Goal: Task Accomplishment & Management: Use online tool/utility

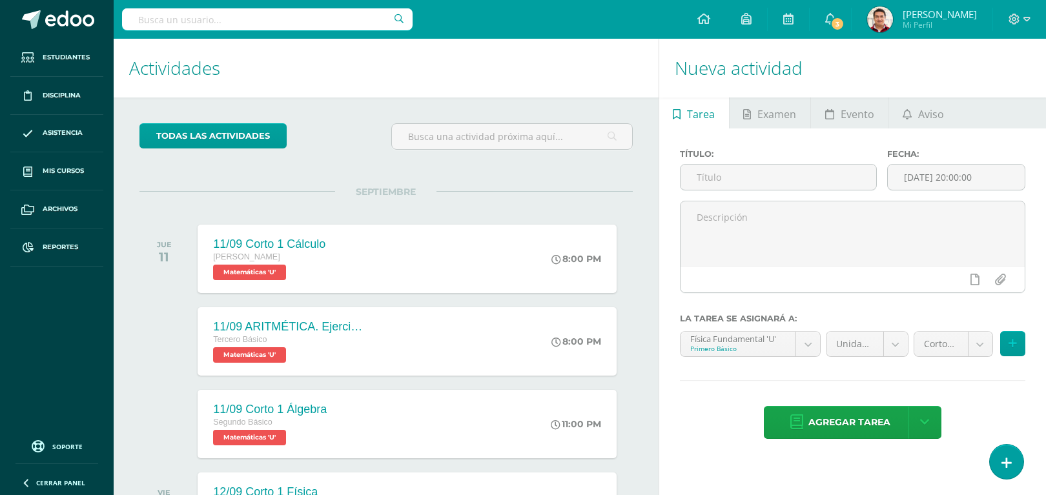
click at [158, 205] on div "SEPTIEMBRE JUE 11 11/09 Corto 1 Cálculo [PERSON_NAME] Matemáticas 'U' 8:00 PM […" at bounding box center [385, 243] width 493 height 104
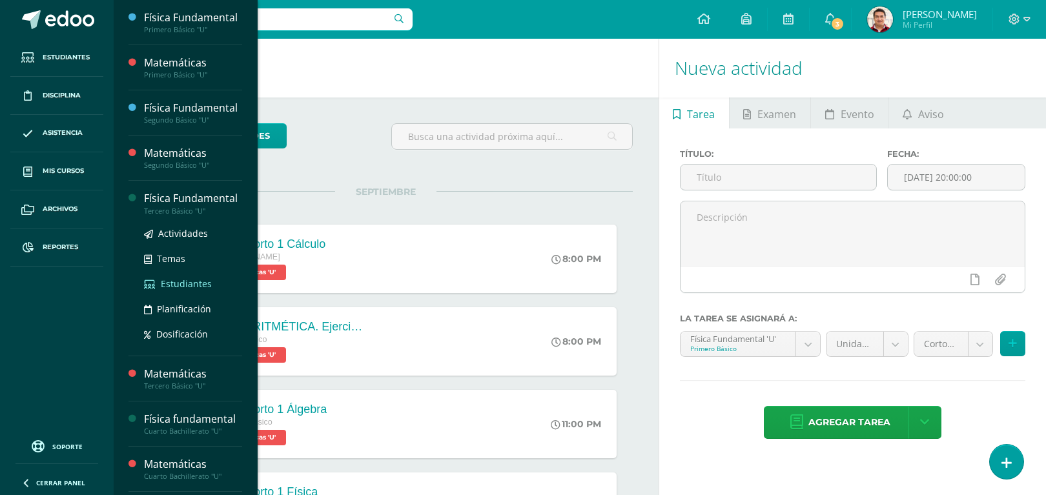
click at [192, 290] on span "Estudiantes" at bounding box center [186, 284] width 51 height 12
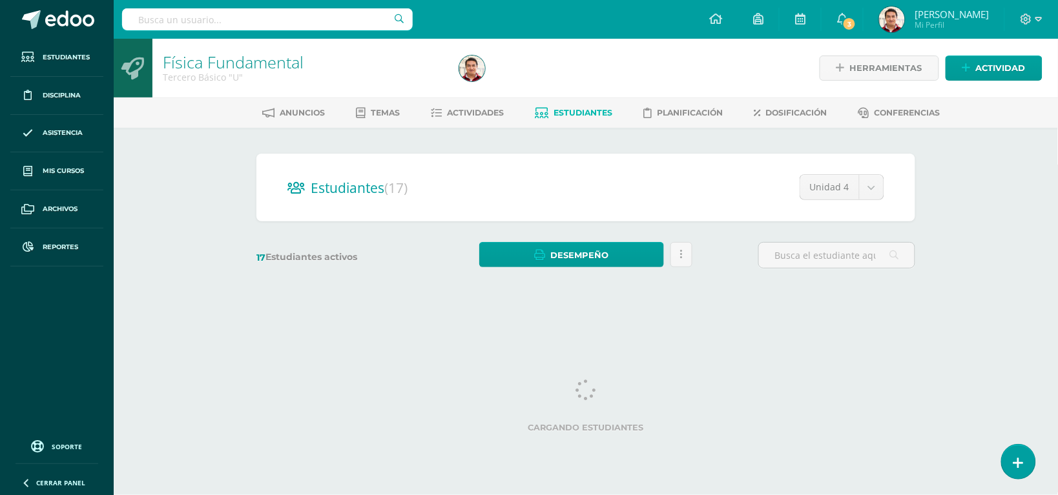
drag, startPoint x: 0, startPoint y: 0, endPoint x: 531, endPoint y: 330, distance: 625.5
click at [531, 307] on html "Estudiantes Disciplina Asistencia Mis cursos Archivos Reportes Soporte Ayuda Re…" at bounding box center [529, 153] width 1058 height 307
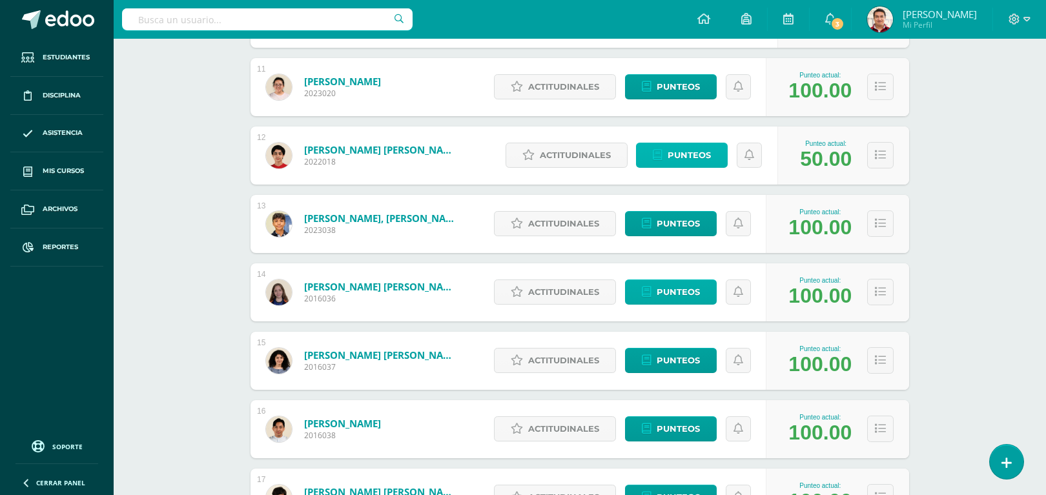
scroll to position [908, 0]
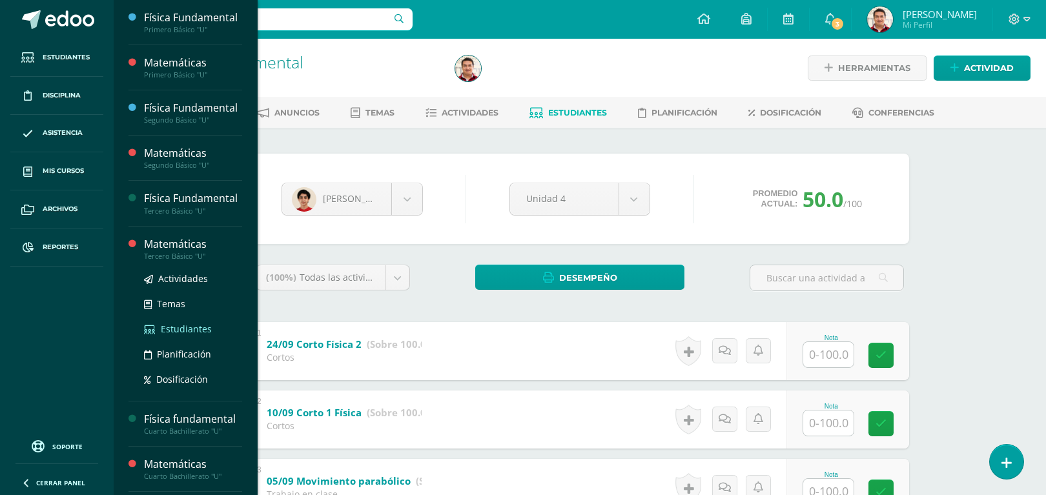
click at [199, 335] on span "Estudiantes" at bounding box center [186, 329] width 51 height 12
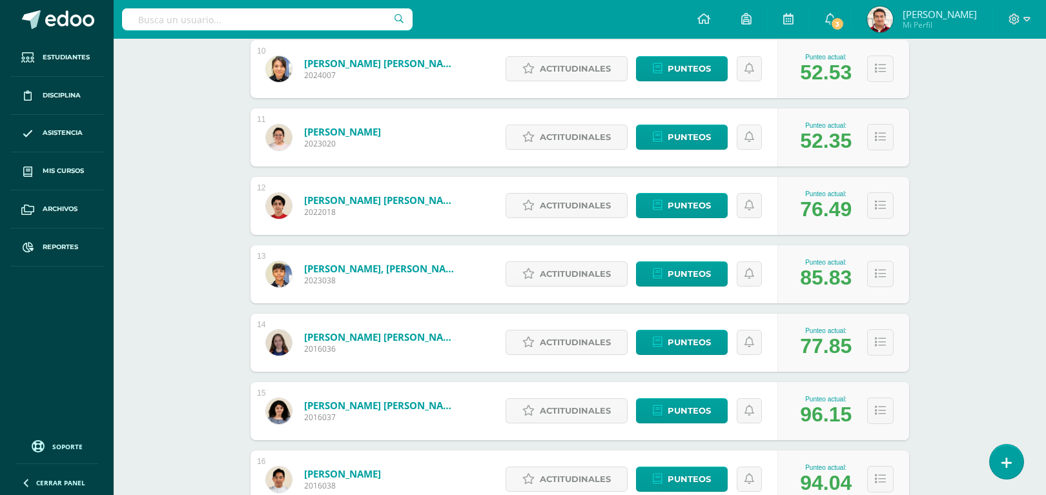
scroll to position [846, 0]
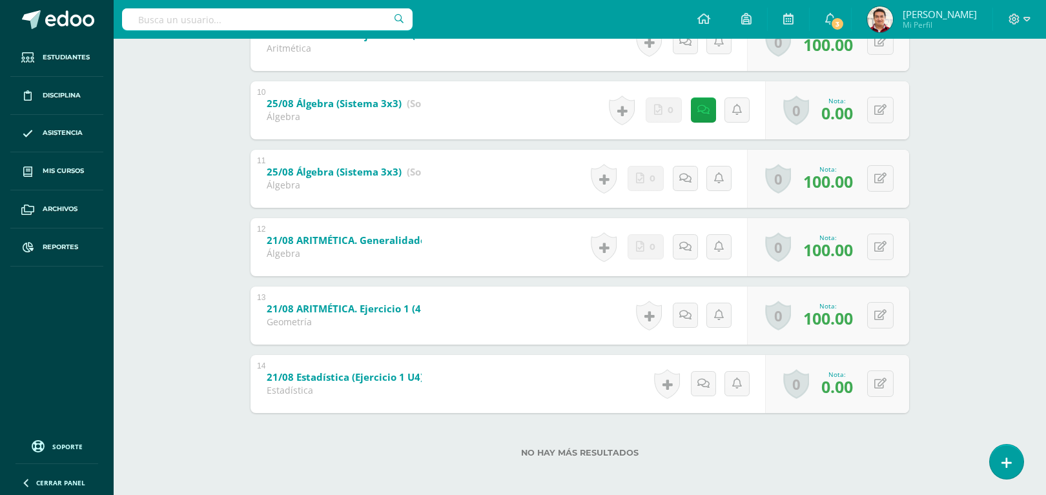
scroll to position [860, 0]
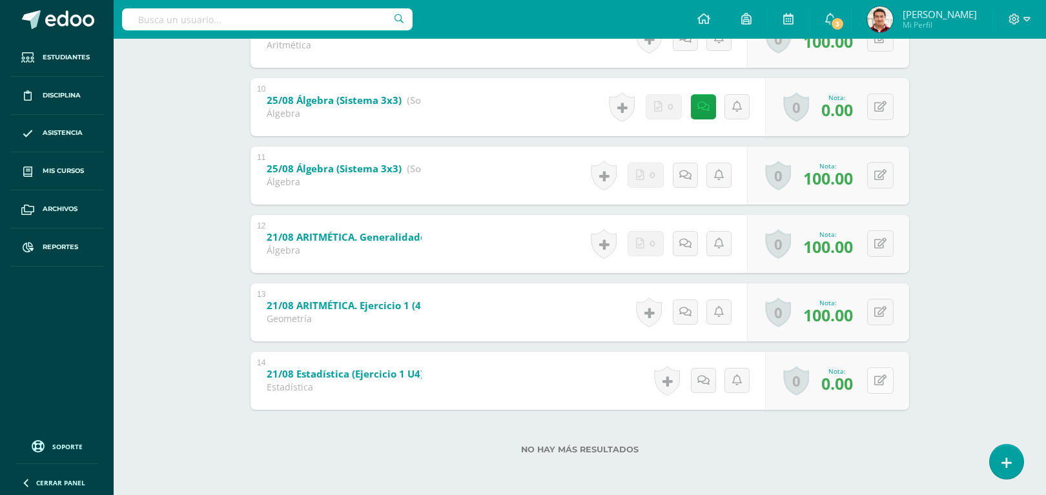
click at [883, 384] on icon at bounding box center [880, 380] width 12 height 11
type input "100"
click at [673, 381] on link at bounding box center [685, 380] width 25 height 25
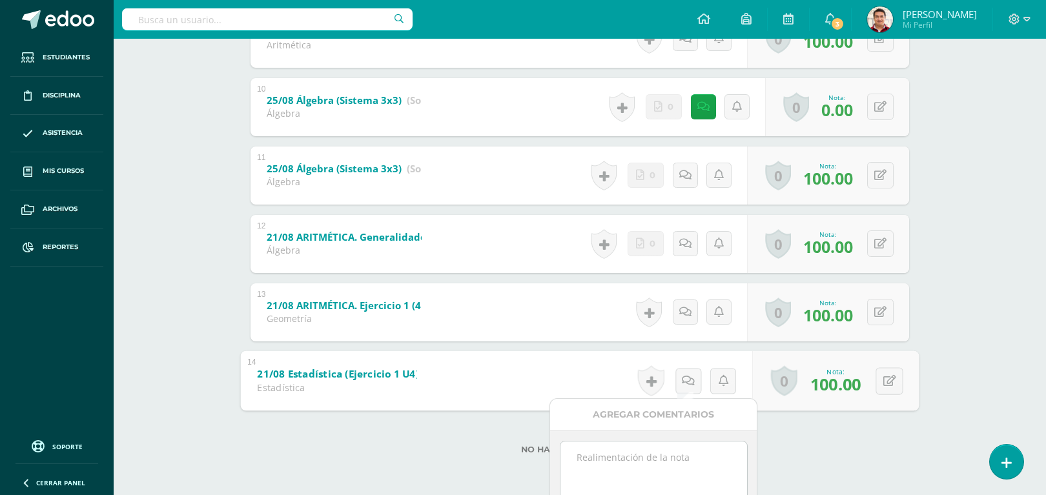
click at [701, 452] on textarea at bounding box center [653, 474] width 187 height 65
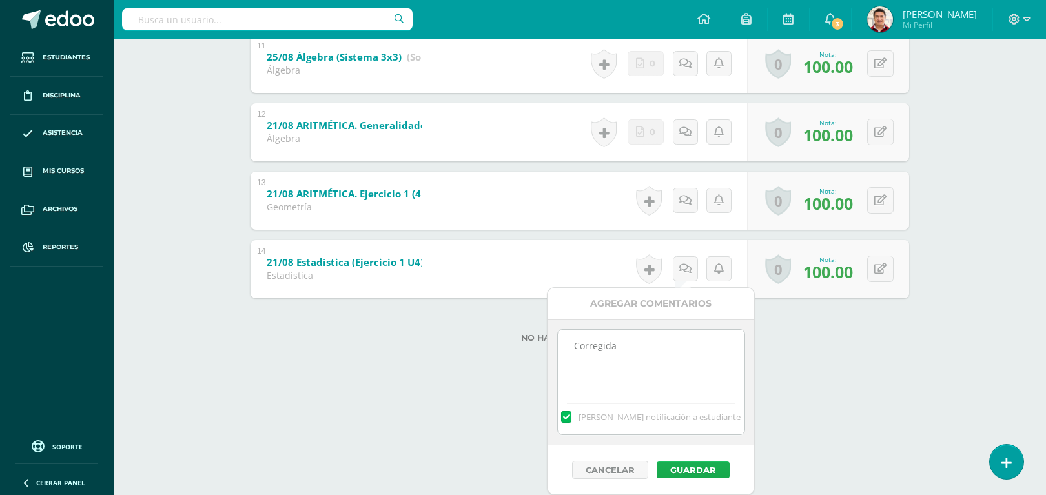
type textarea "Corregida"
click at [706, 467] on button "Guardar" at bounding box center [693, 470] width 73 height 17
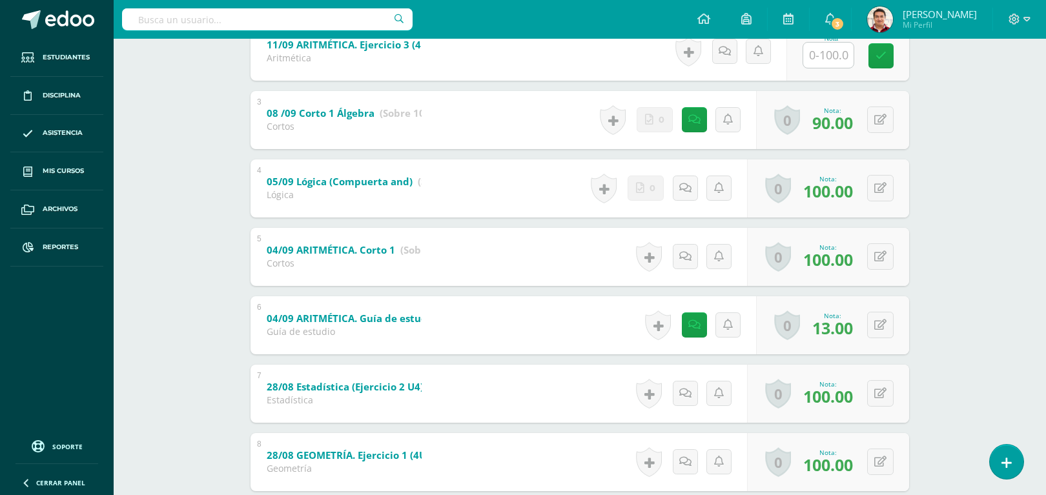
scroll to position [0, 0]
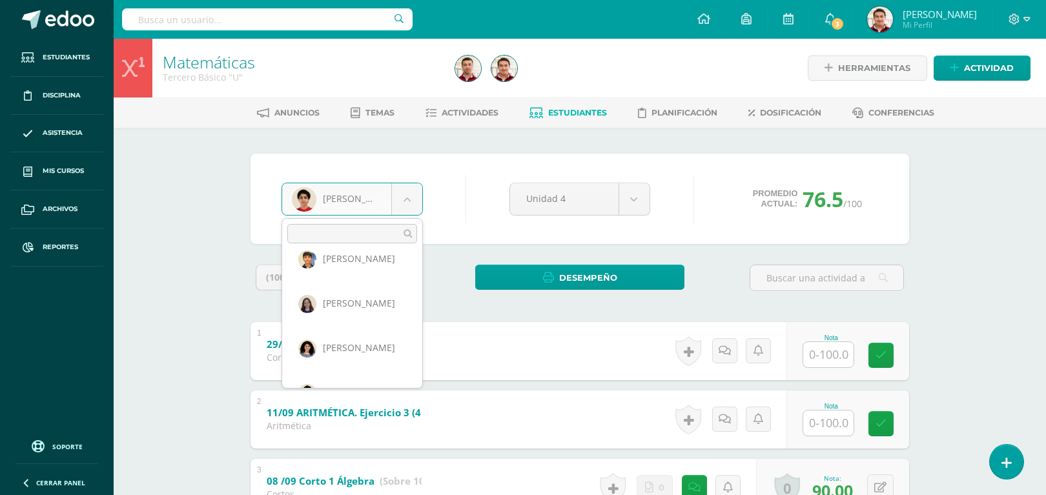
scroll to position [575, 0]
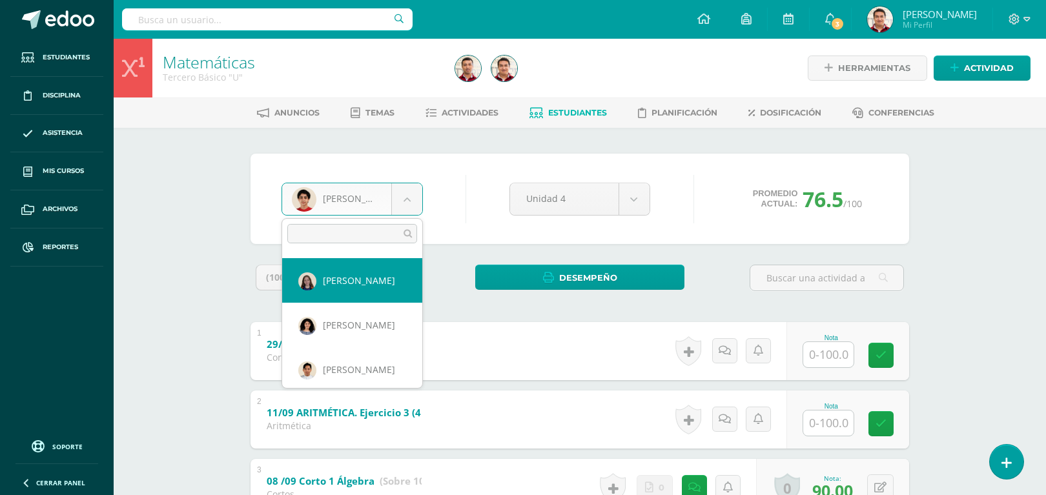
select select "202"
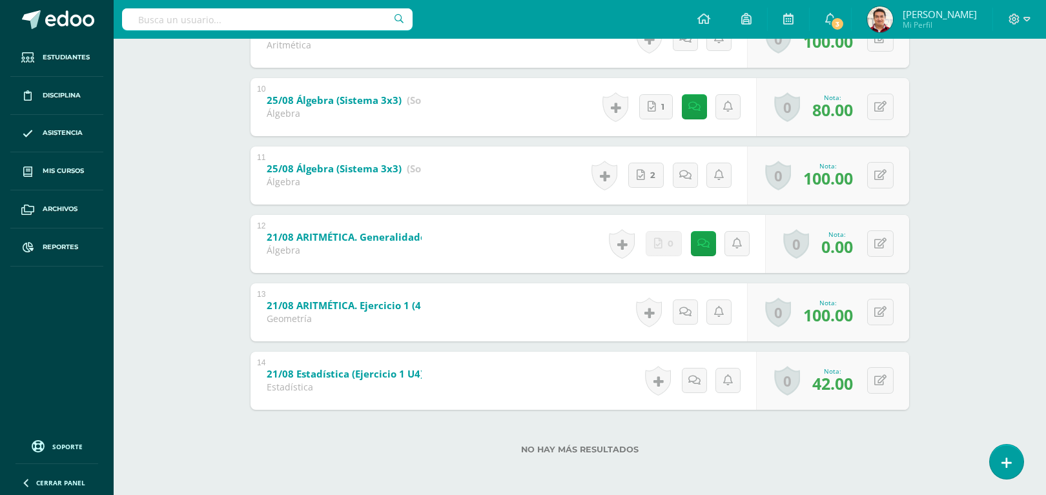
scroll to position [857, 0]
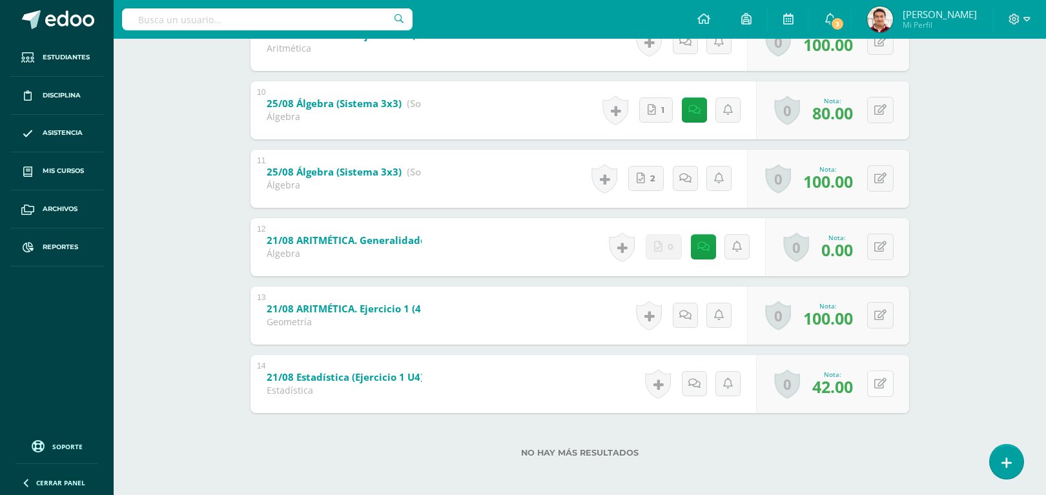
click at [885, 380] on icon at bounding box center [880, 383] width 12 height 11
type input "90"
click at [694, 380] on icon at bounding box center [698, 383] width 13 height 11
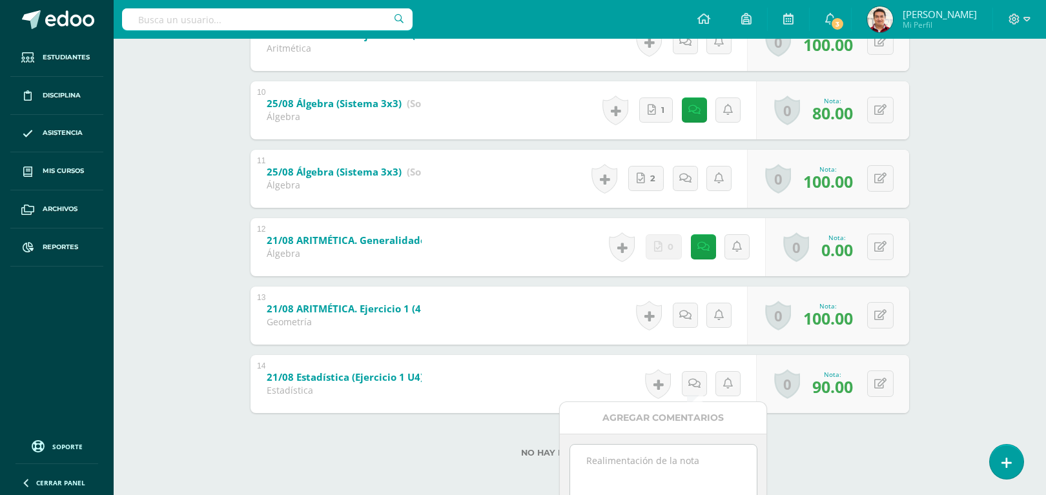
click at [702, 453] on textarea at bounding box center [663, 477] width 187 height 65
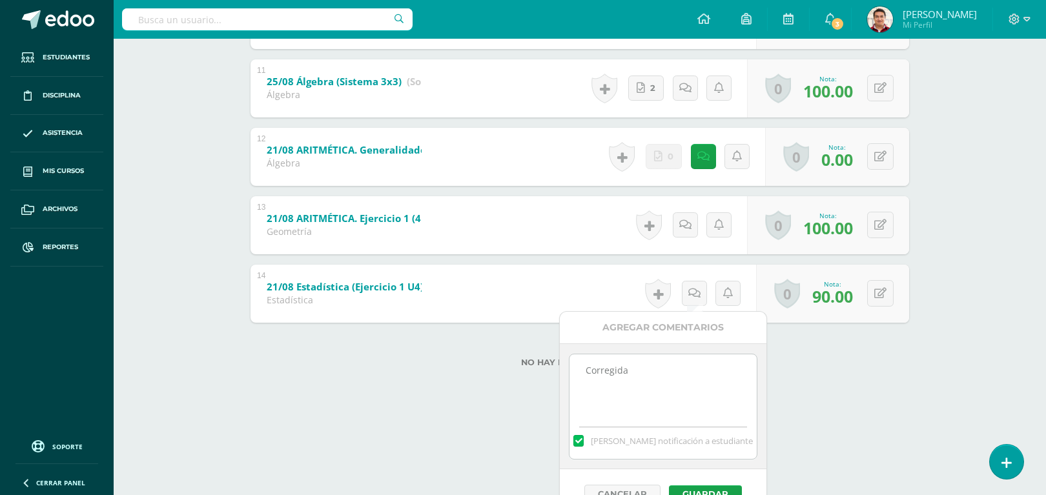
scroll to position [947, 0]
type textarea "Corregida"
click at [707, 494] on button "Guardar" at bounding box center [702, 495] width 73 height 17
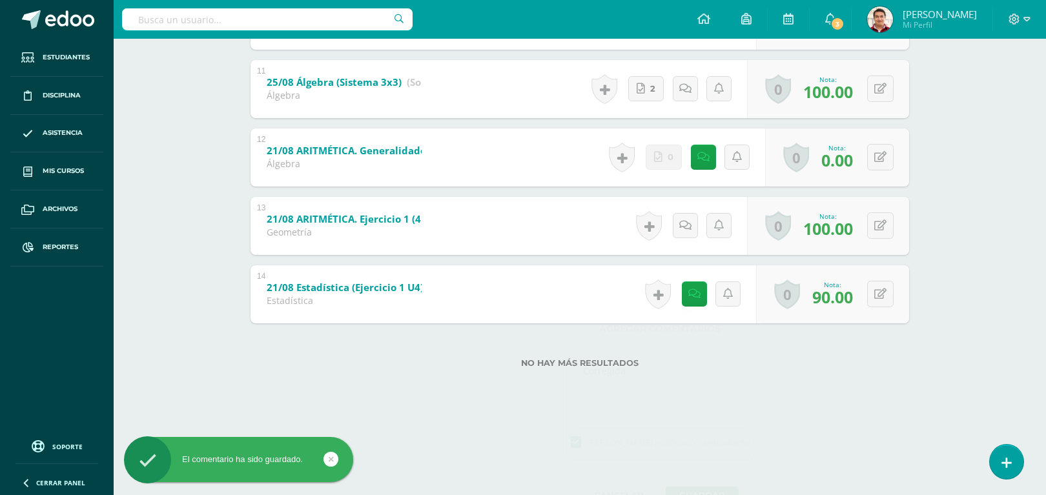
scroll to position [860, 0]
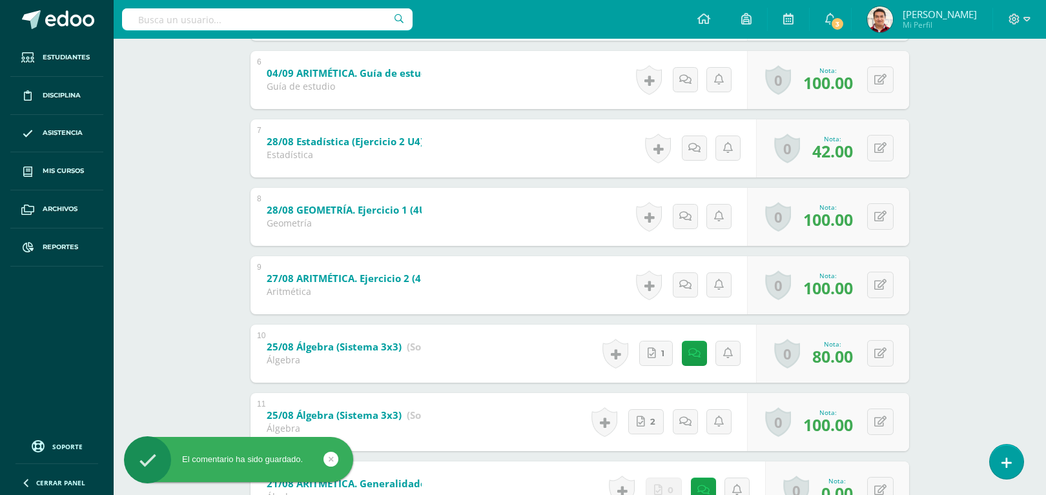
scroll to position [573, 0]
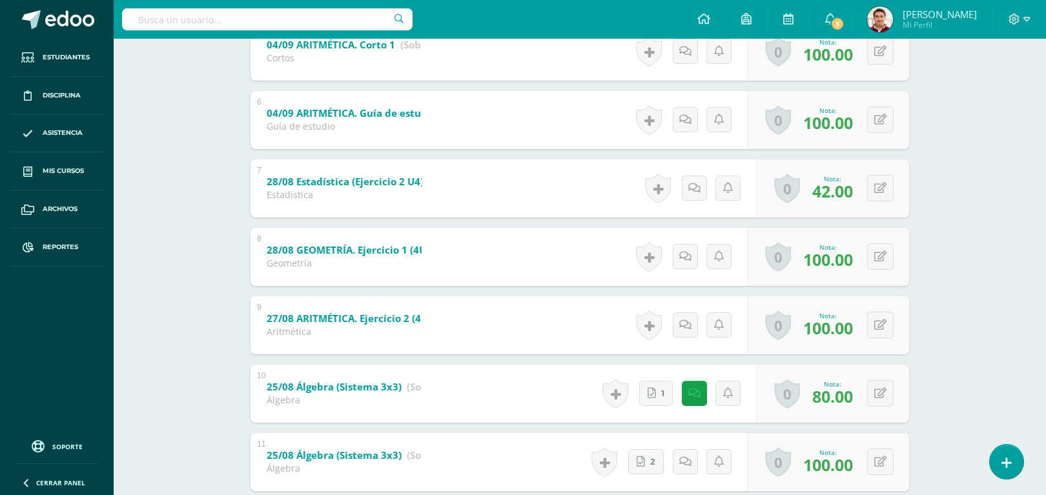
click at [896, 192] on div "0 Logros Logros obtenidos Aún no hay logros agregados Nota: 42.00" at bounding box center [832, 188] width 153 height 58
click at [886, 192] on button at bounding box center [880, 188] width 26 height 26
type input "90"
click at [691, 185] on icon at bounding box center [694, 188] width 12 height 11
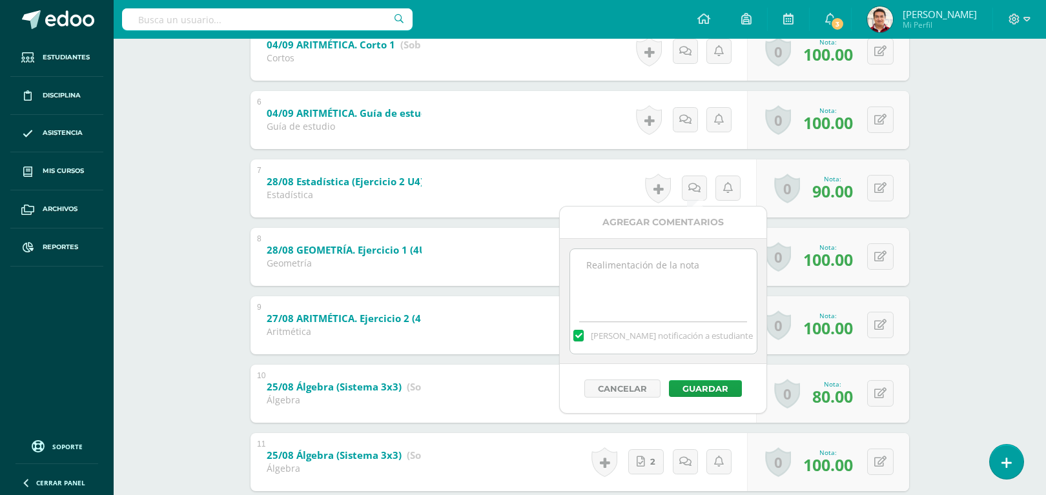
click at [681, 288] on textarea at bounding box center [663, 281] width 187 height 65
type textarea "Corregida"
click at [715, 389] on button "Guardar" at bounding box center [705, 388] width 73 height 17
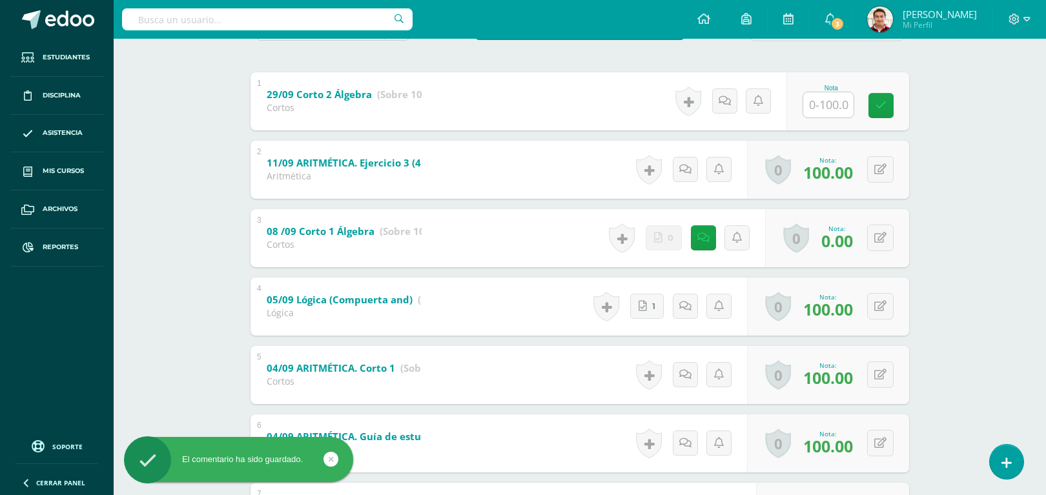
scroll to position [251, 0]
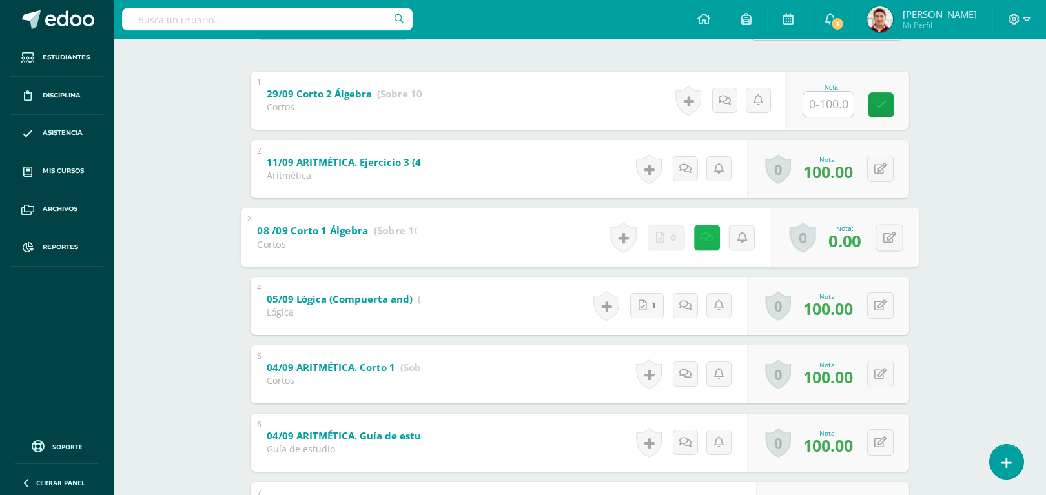
click at [701, 234] on icon at bounding box center [707, 237] width 13 height 11
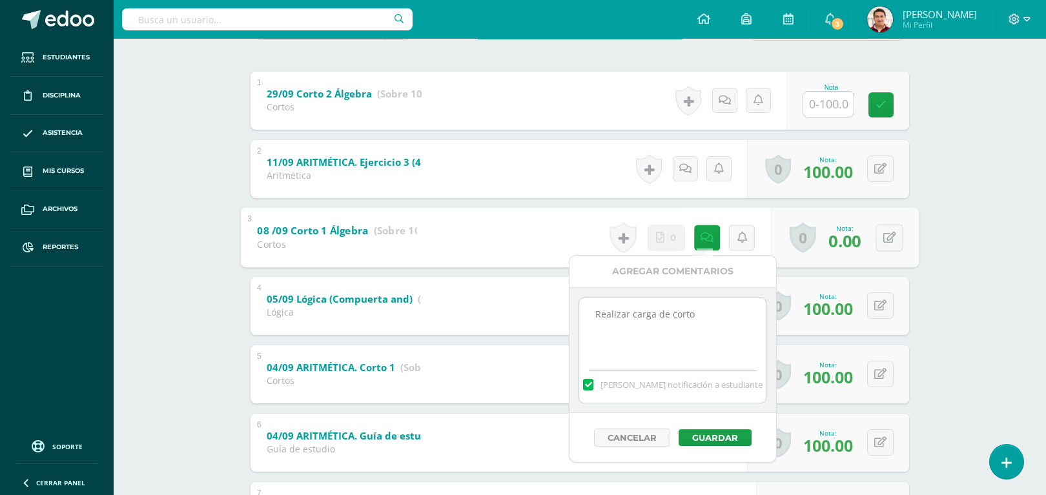
click at [970, 226] on div "Matemáticas Tercero Básico "U" Herramientas Detalle de asistencias Actividad An…" at bounding box center [580, 446] width 932 height 1317
